Goal: Task Accomplishment & Management: Complete application form

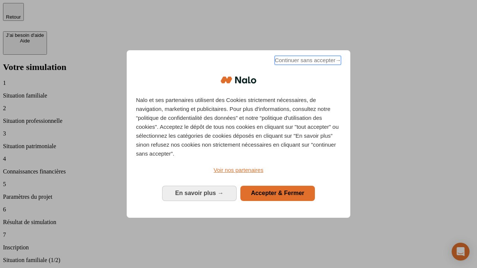
click at [307, 61] on span "Continuer sans accepter →" at bounding box center [307, 60] width 66 height 9
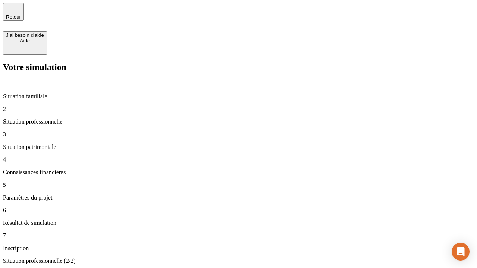
type input "30 000"
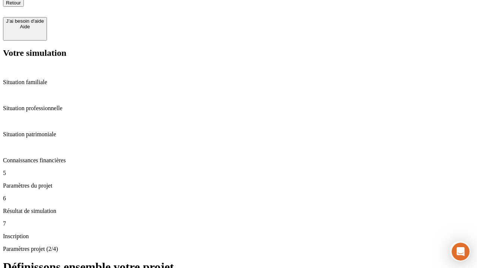
type input "25"
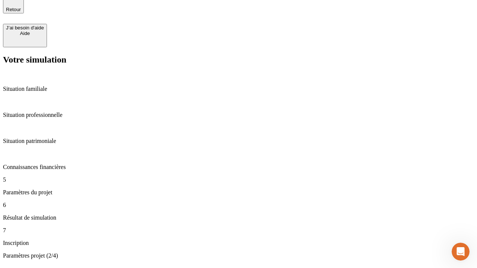
type input "1 000"
type input "640"
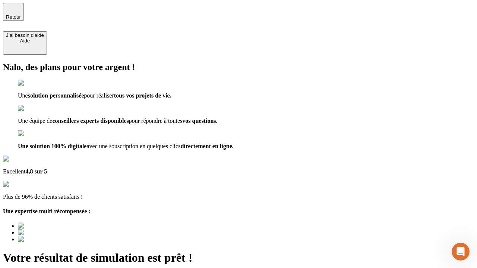
type input "[EMAIL_ADDRESS][PERSON_NAME][DOMAIN_NAME]"
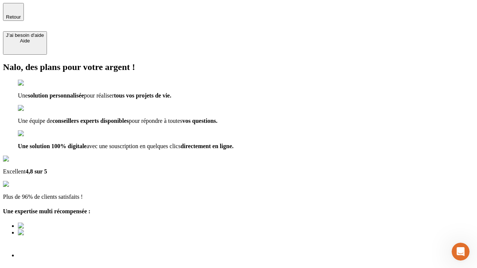
scroll to position [2, 0]
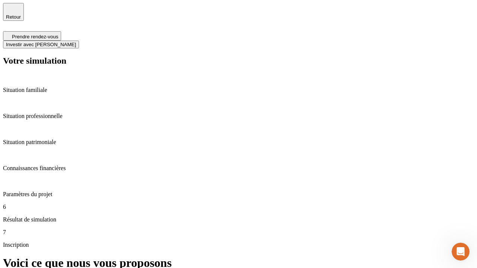
click at [76, 42] on span "Investir avec [PERSON_NAME]" at bounding box center [41, 45] width 70 height 6
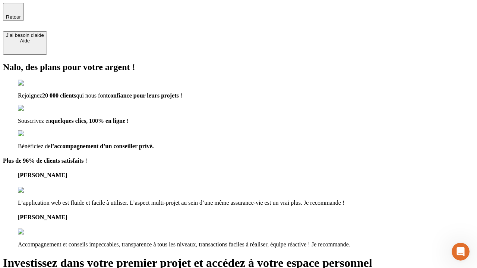
type input "[PERSON_NAME][EMAIL_ADDRESS][DOMAIN_NAME]"
